Goal: Find specific page/section: Find specific page/section

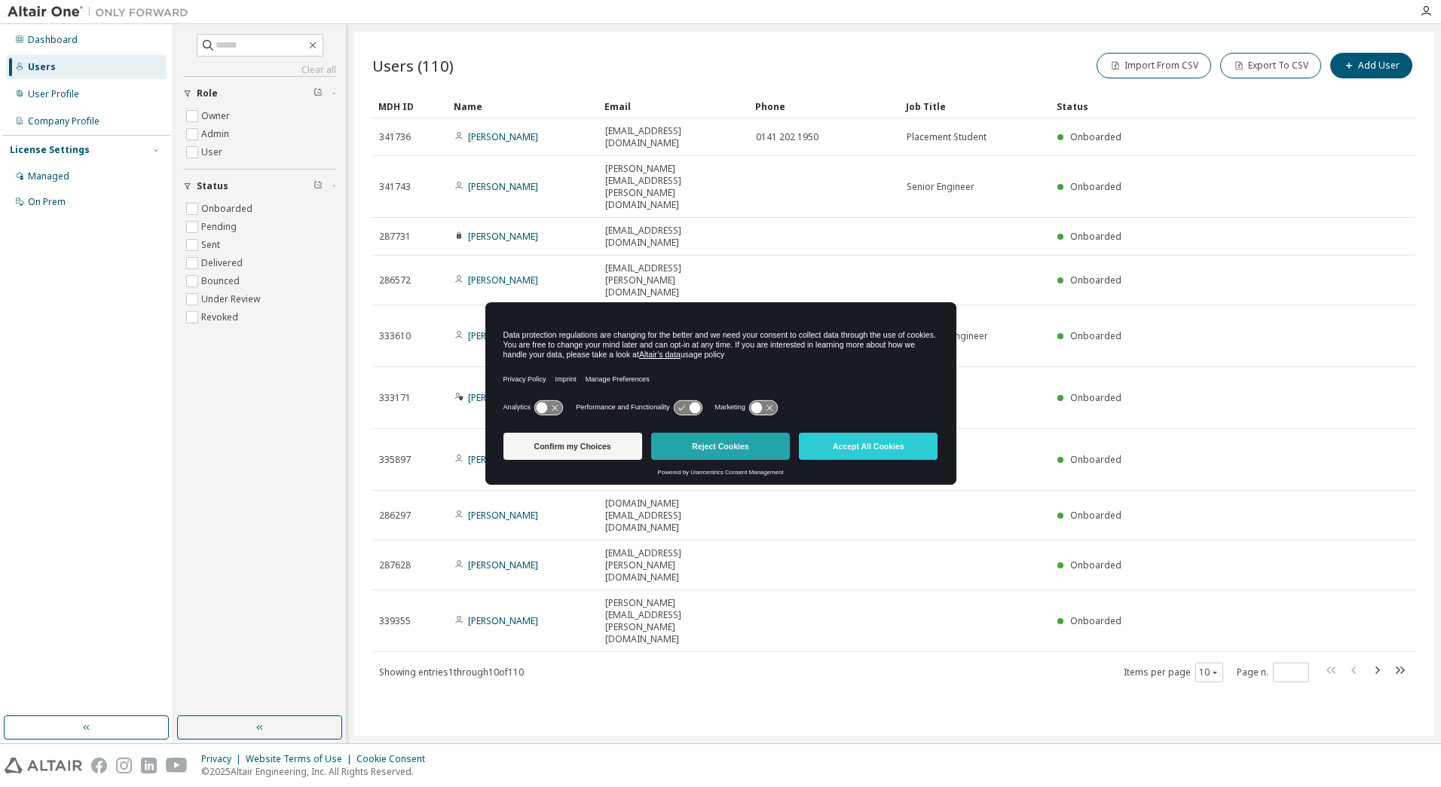
click at [727, 452] on button "Reject Cookies" at bounding box center [720, 446] width 139 height 27
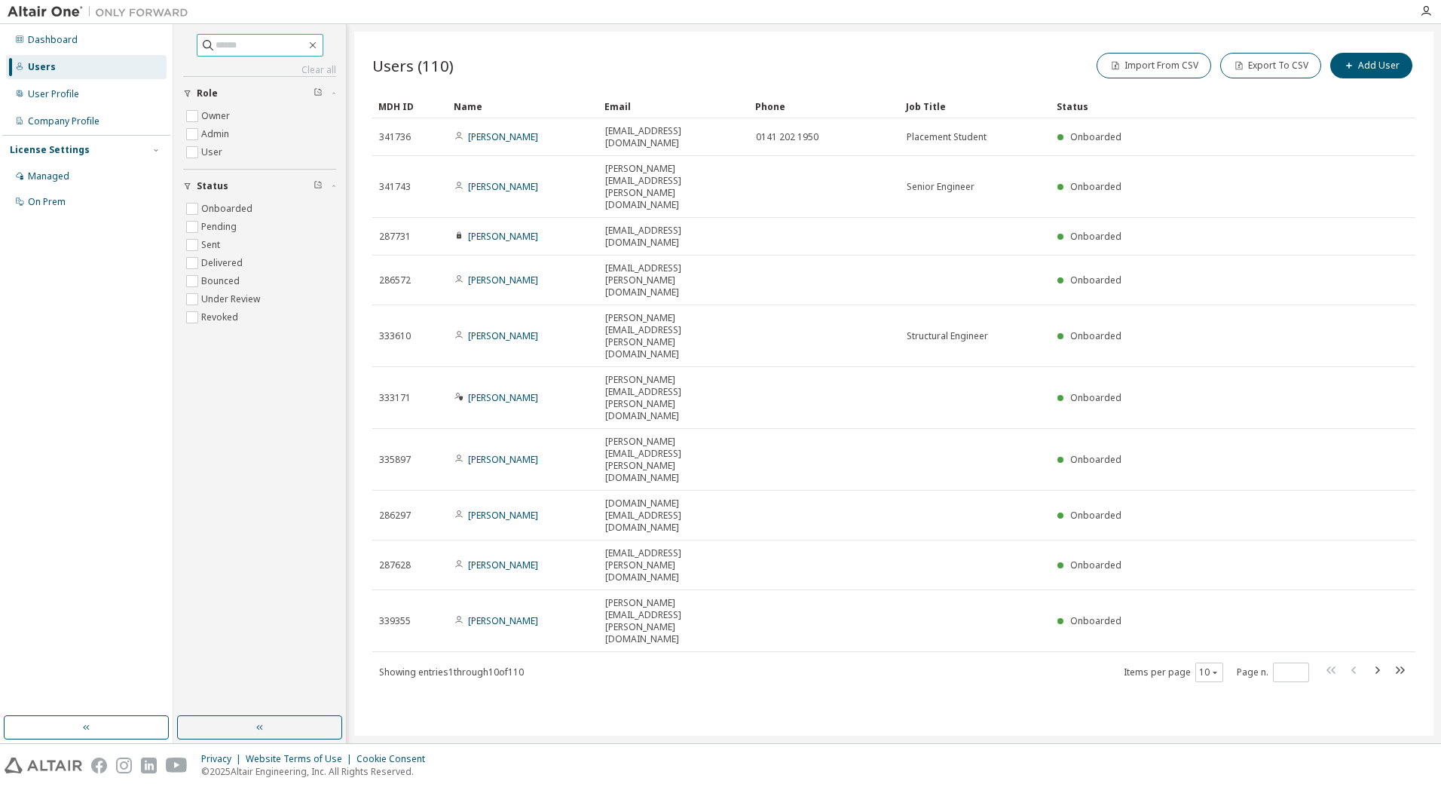
click at [280, 47] on input "text" at bounding box center [261, 45] width 90 height 15
paste input "**********"
type input "**********"
